Goal: Check status: Check status

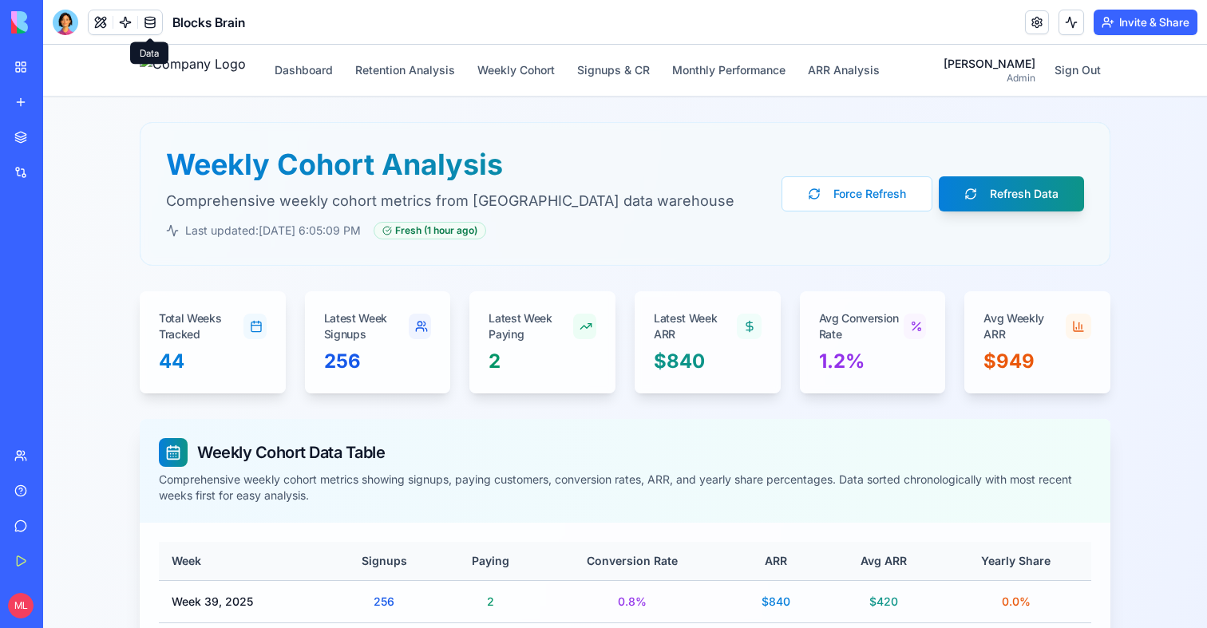
click at [156, 25] on span at bounding box center [150, 22] width 45 height 45
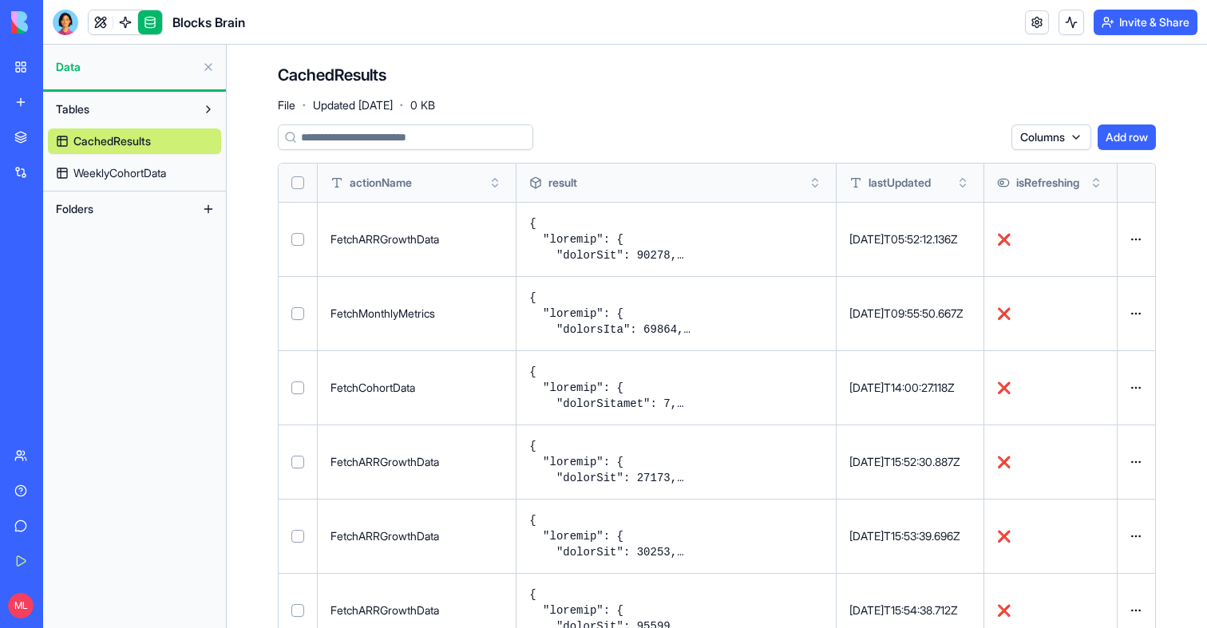
click at [98, 177] on span "WeeklyCohortData" at bounding box center [119, 173] width 93 height 16
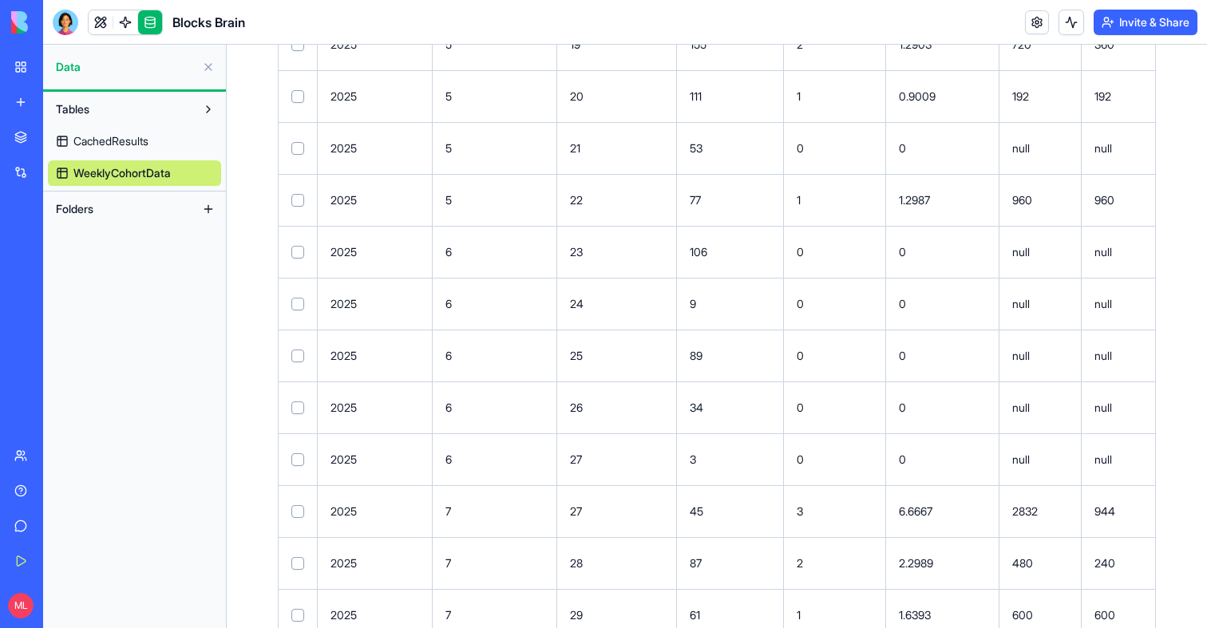
scroll to position [1888, 0]
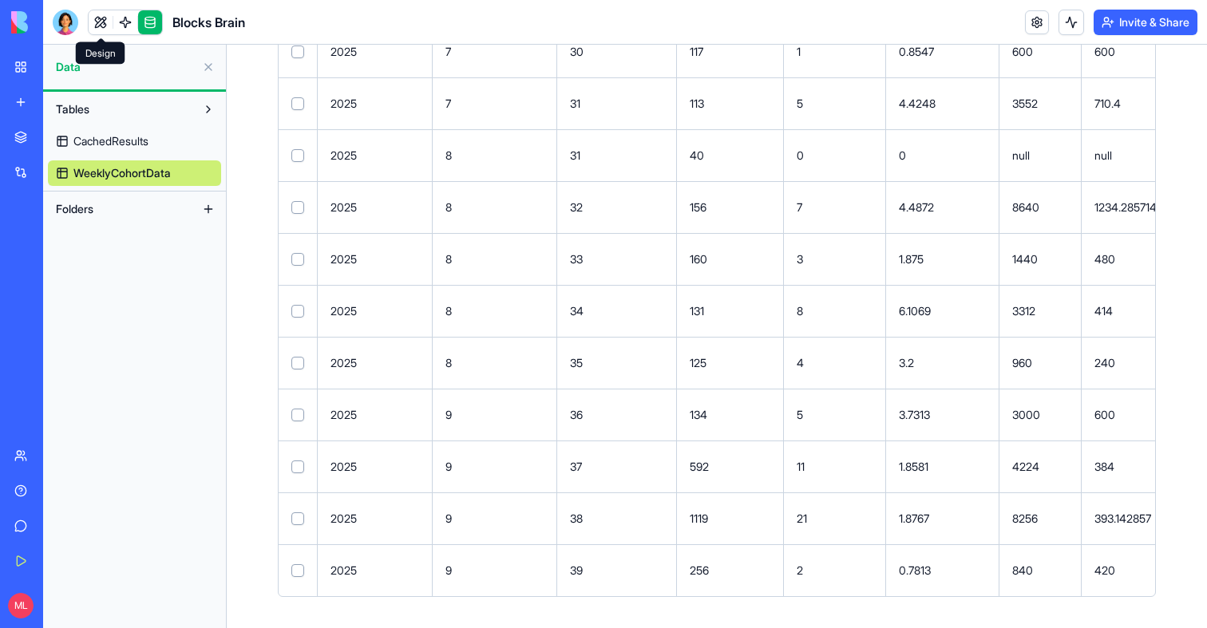
click at [93, 28] on link at bounding box center [101, 22] width 24 height 24
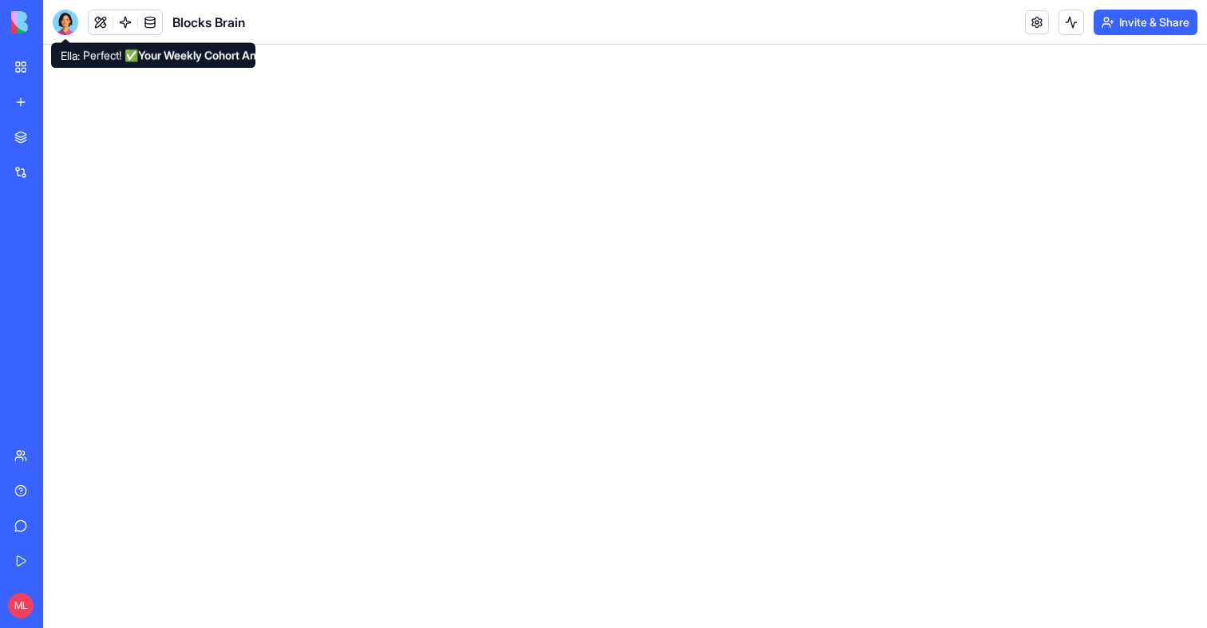
click at [62, 24] on div at bounding box center [66, 23] width 26 height 26
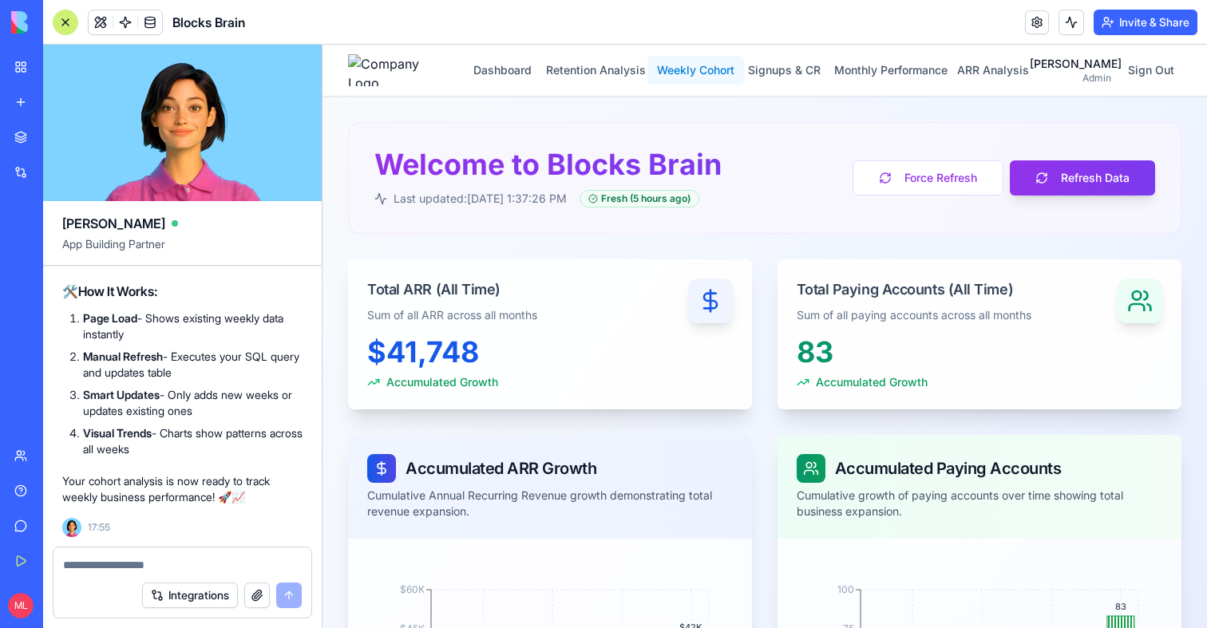
click at [744, 65] on button "Weekly Cohort" at bounding box center [695, 70] width 97 height 29
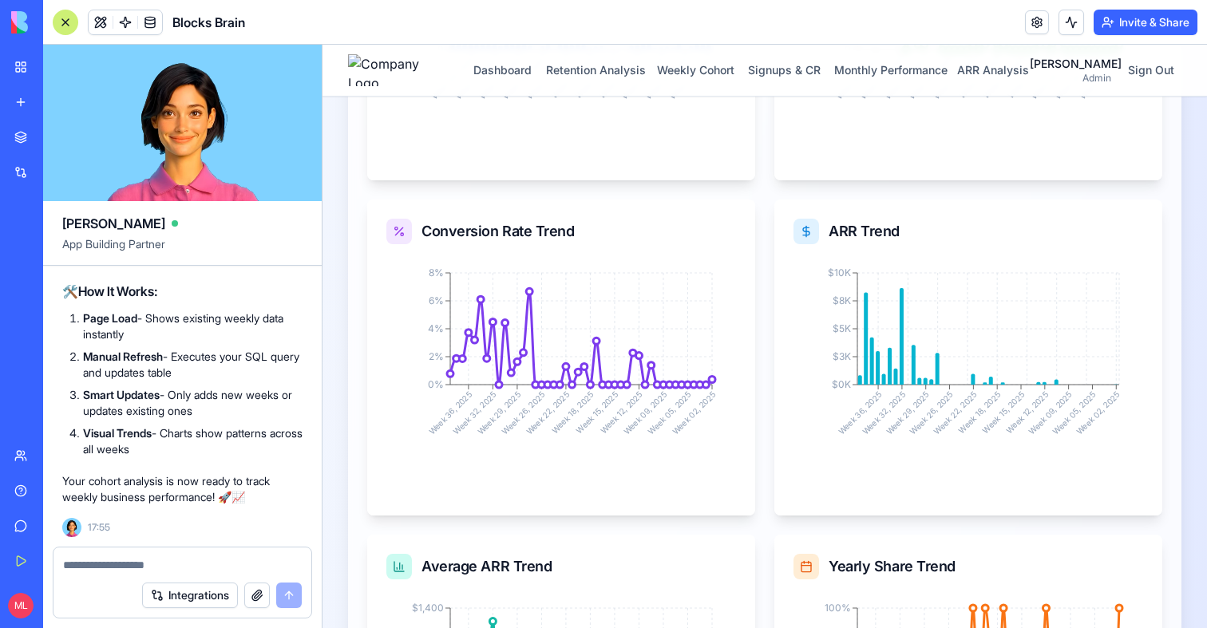
scroll to position [2869, 0]
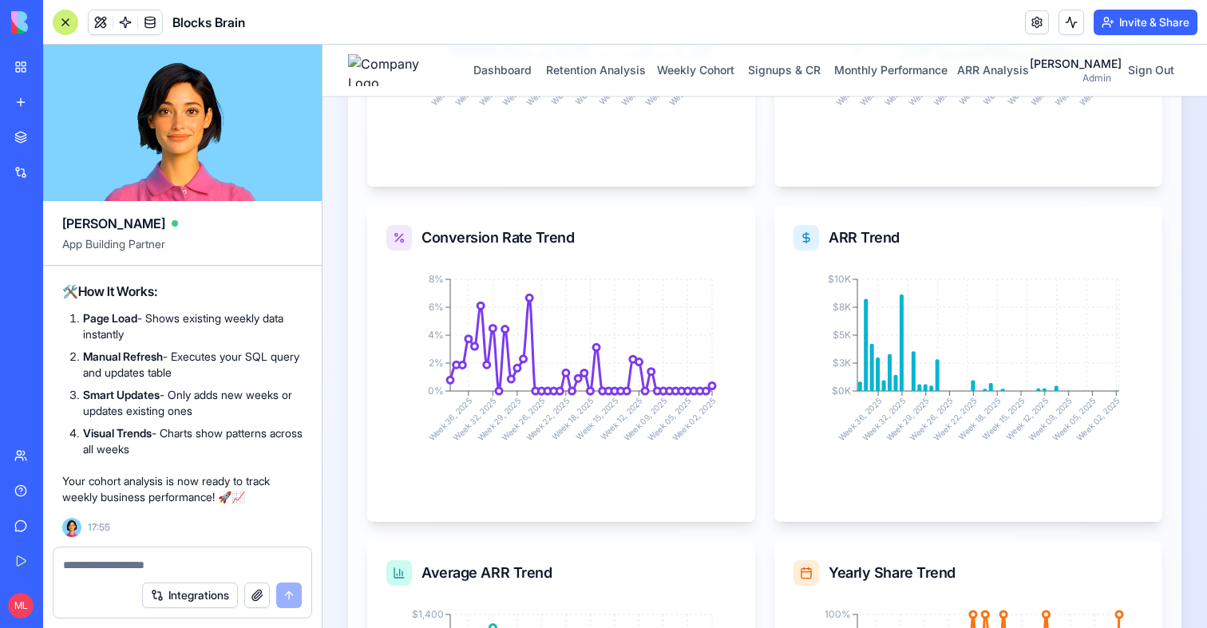
click at [172, 554] on div at bounding box center [182, 560] width 258 height 26
click at [170, 556] on div at bounding box center [182, 560] width 258 height 26
click at [160, 565] on textarea at bounding box center [182, 565] width 239 height 16
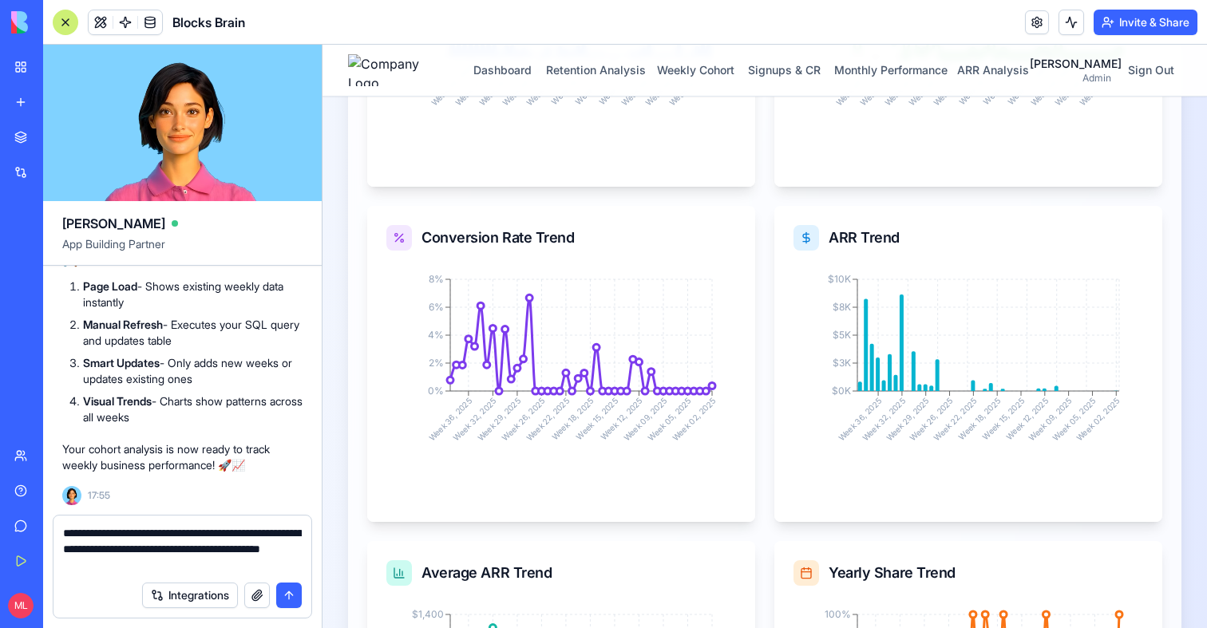
type textarea "**********"
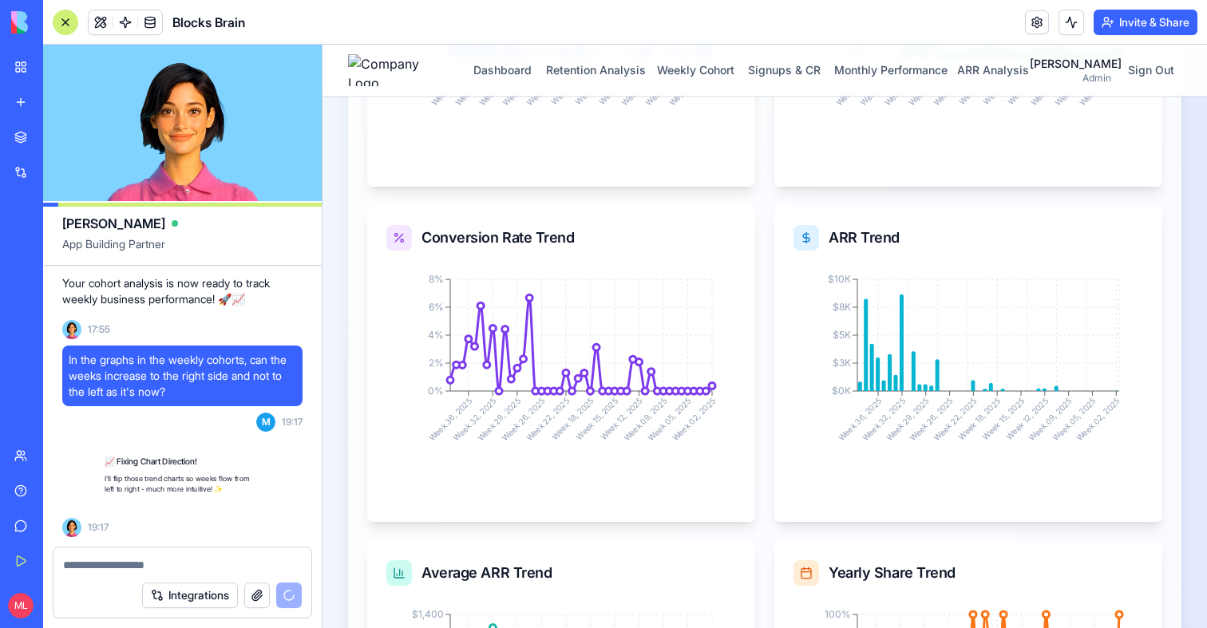
scroll to position [49245, 0]
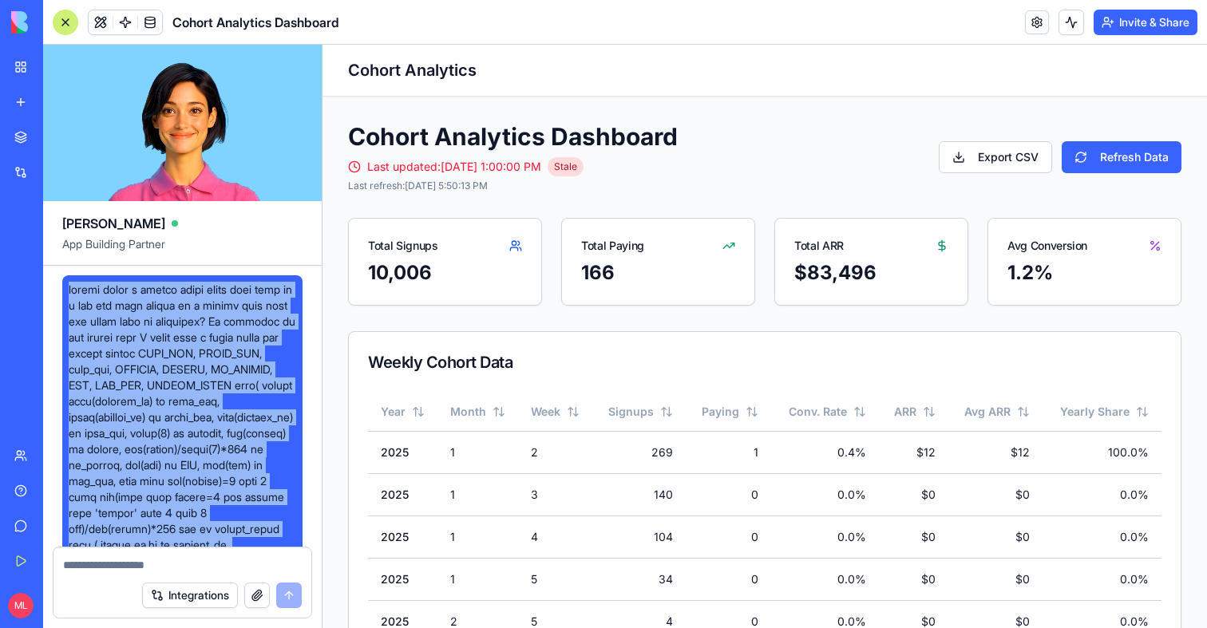
click at [212, 319] on span at bounding box center [182, 505] width 227 height 447
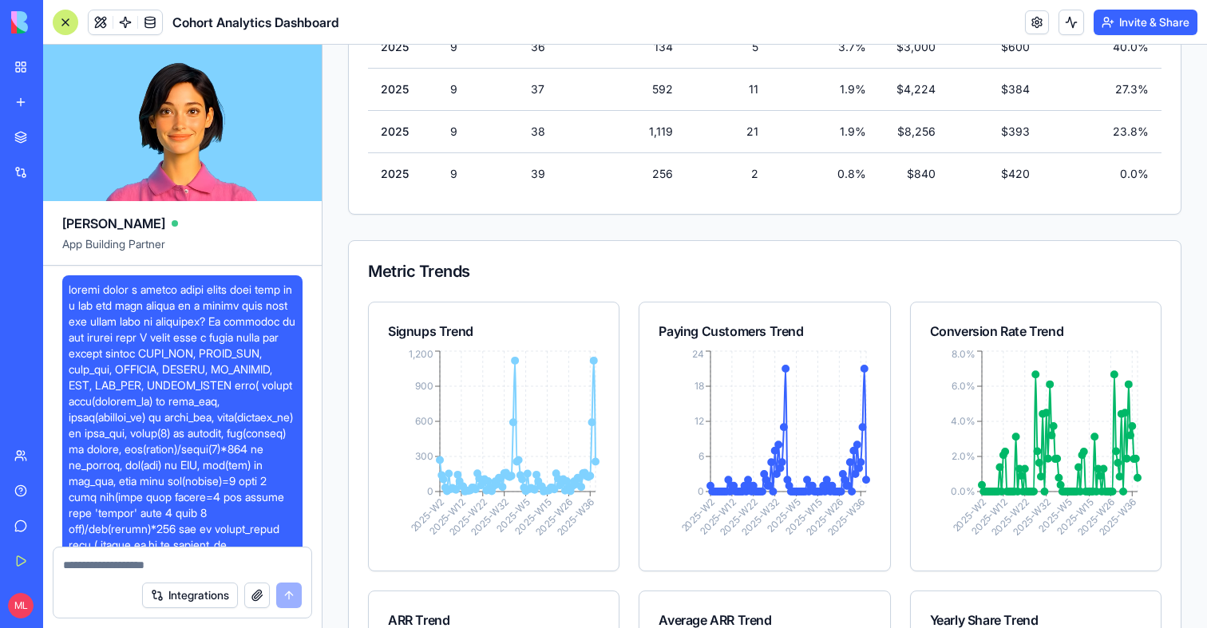
scroll to position [4194, 0]
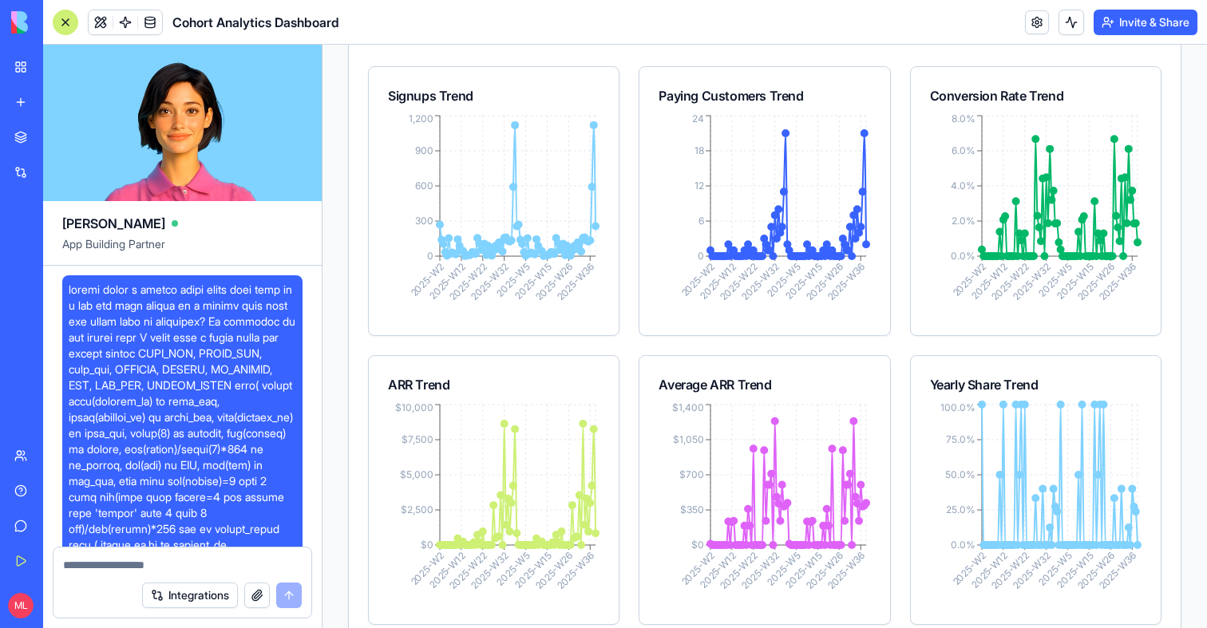
click at [62, 21] on div at bounding box center [66, 23] width 26 height 26
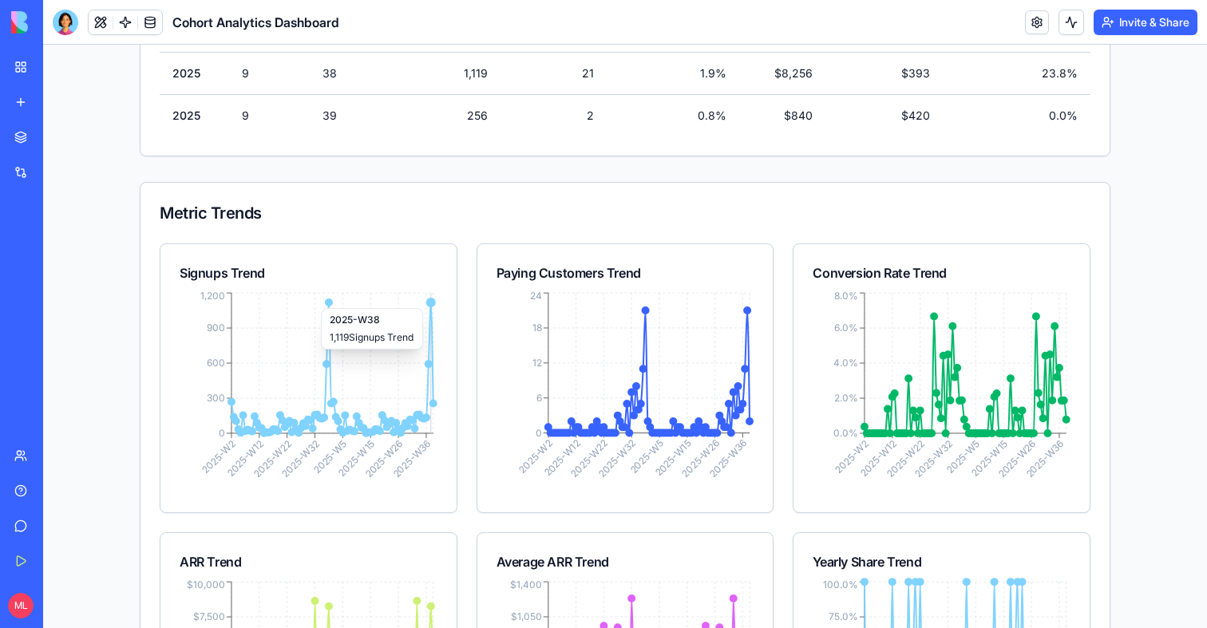
scroll to position [4035, 0]
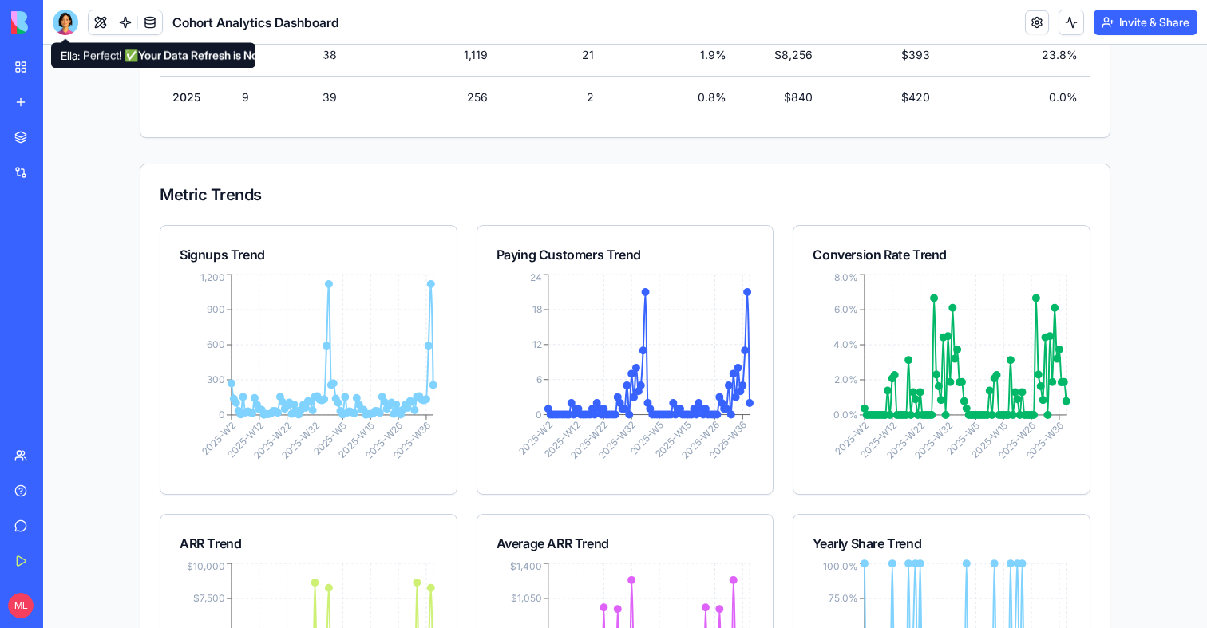
click at [61, 14] on div at bounding box center [66, 23] width 26 height 26
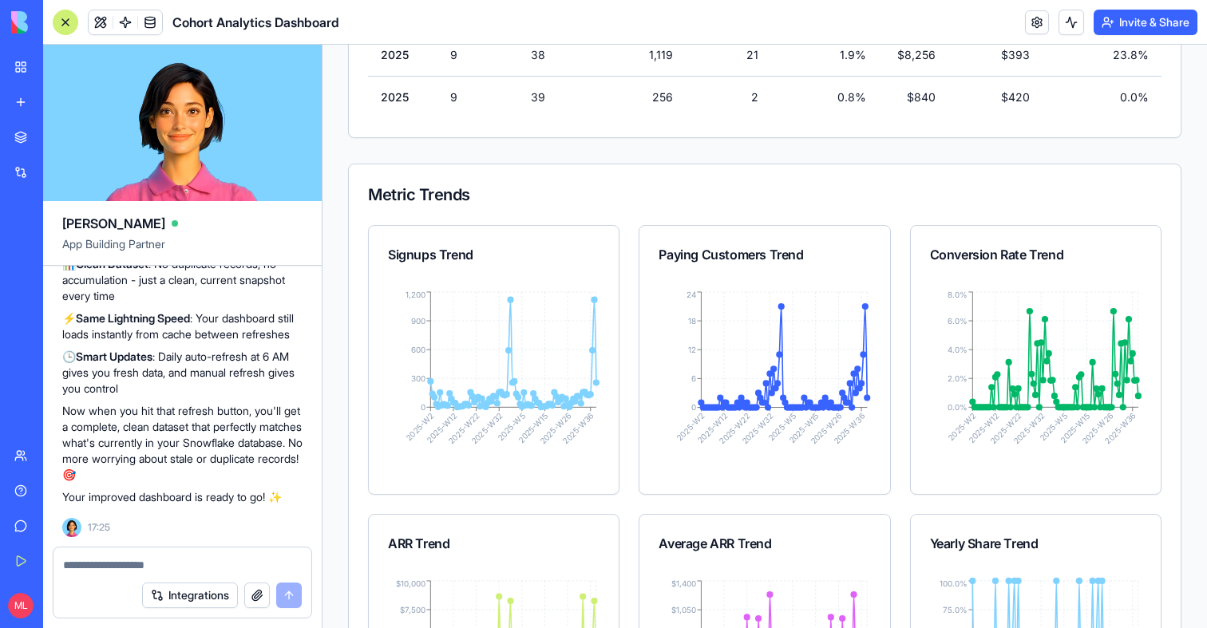
scroll to position [0, 0]
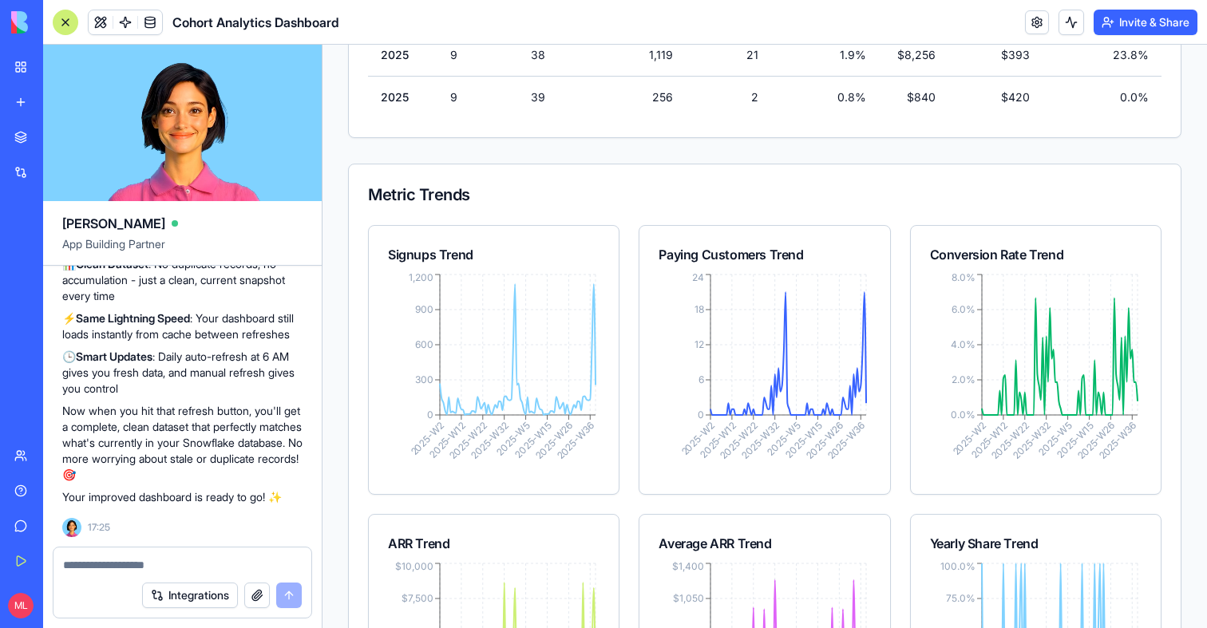
click at [65, 18] on div at bounding box center [66, 23] width 26 height 26
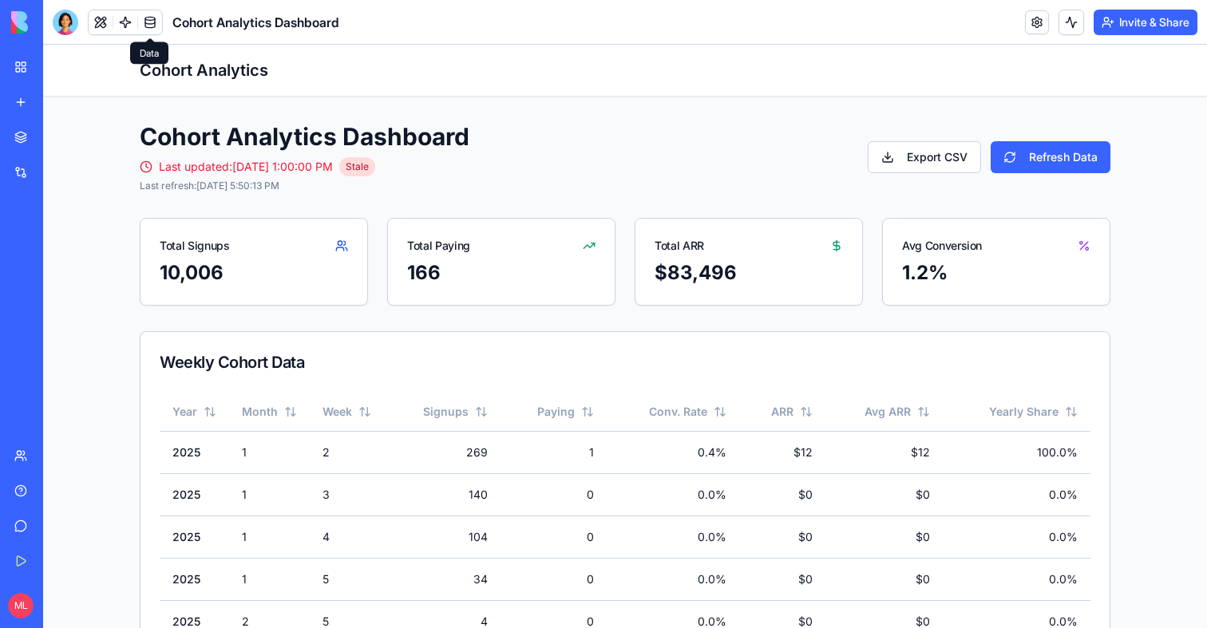
click at [156, 26] on link at bounding box center [150, 22] width 24 height 24
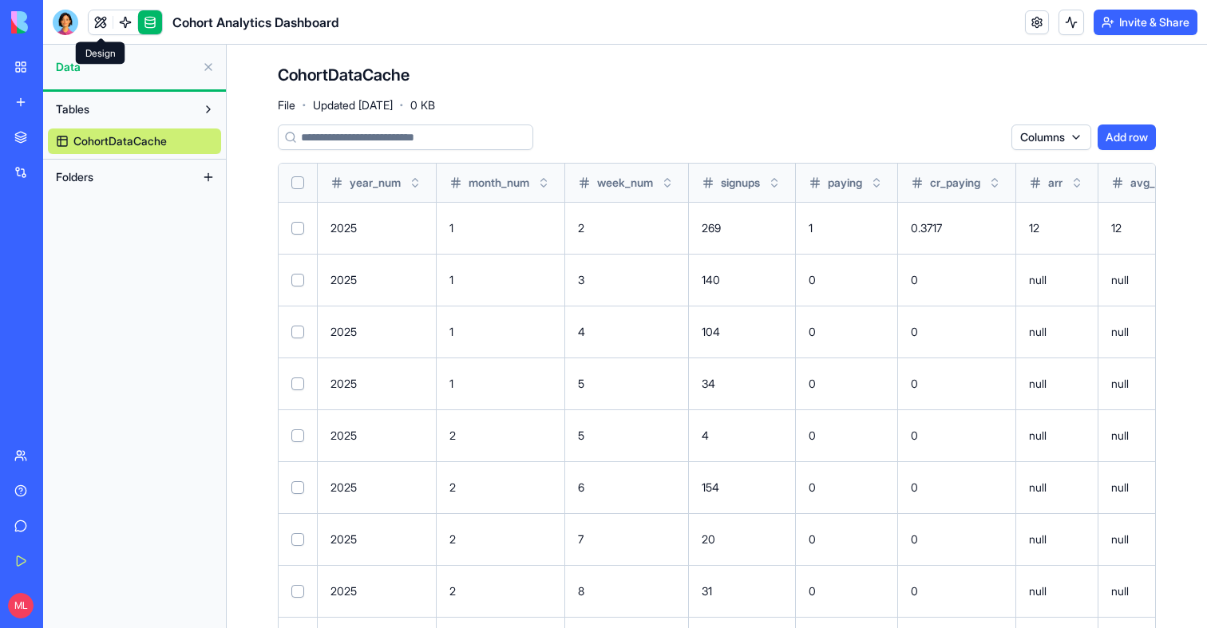
click at [97, 29] on link at bounding box center [101, 22] width 24 height 24
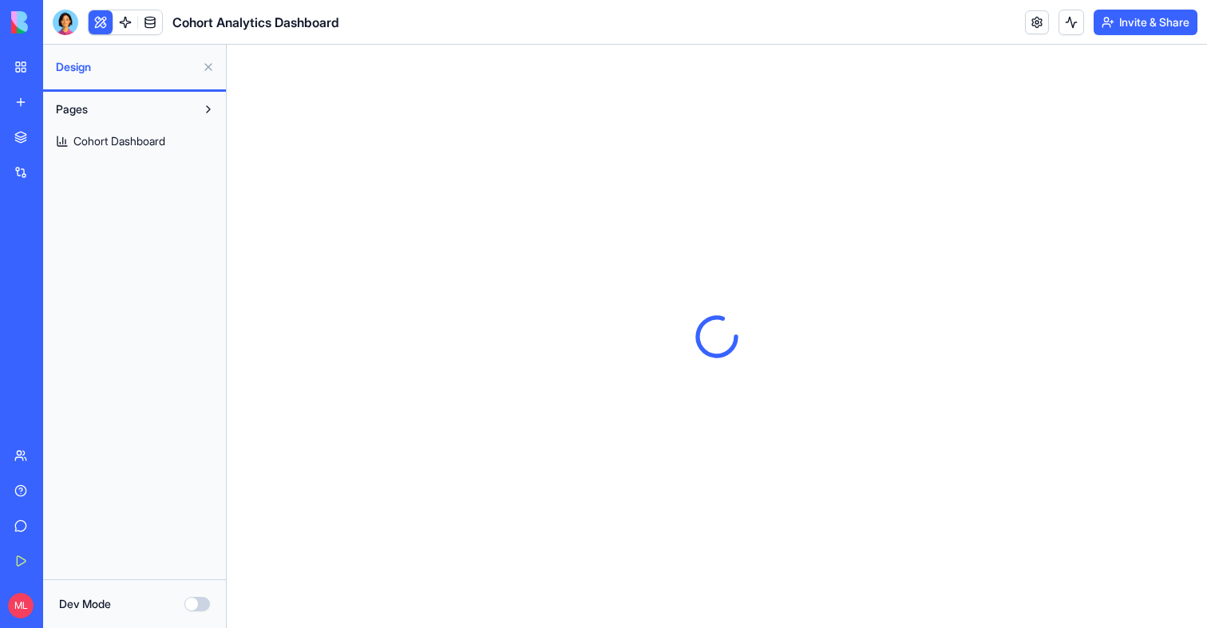
click at [96, 29] on button at bounding box center [101, 22] width 24 height 24
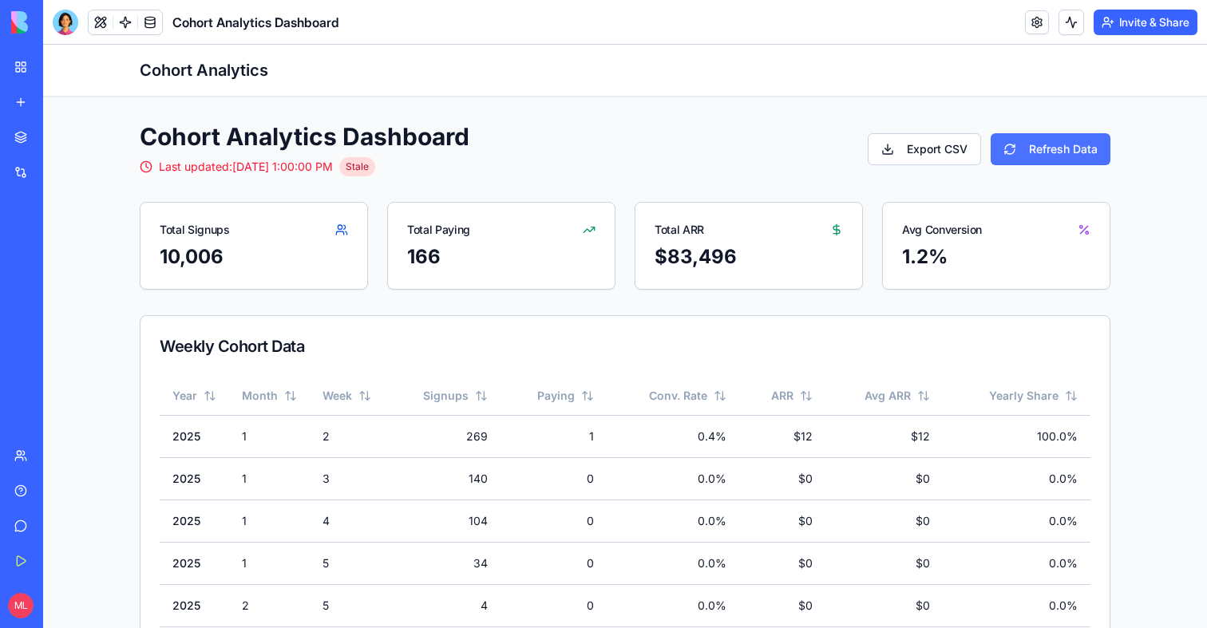
click at [1032, 140] on button "Refresh Data" at bounding box center [1050, 149] width 120 height 32
